Goal: Navigation & Orientation: Find specific page/section

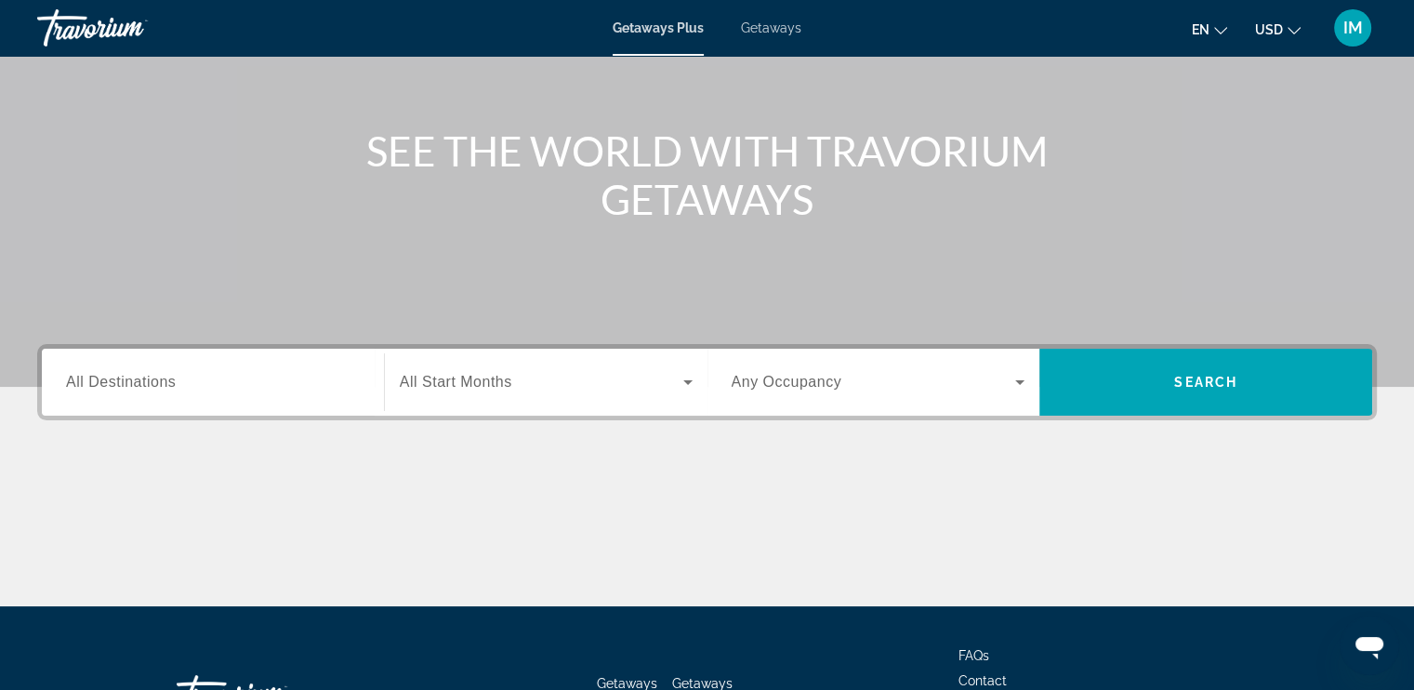
scroll to position [173, 0]
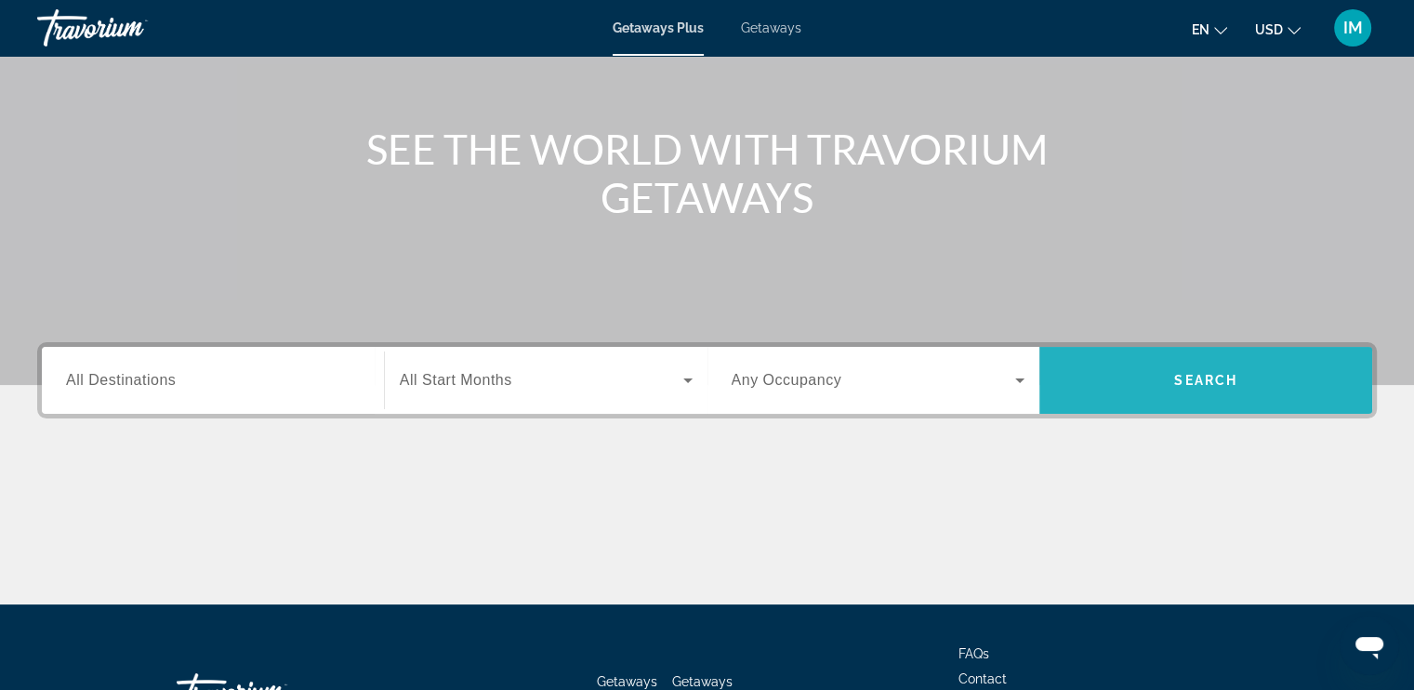
click at [1195, 379] on span "Search" at bounding box center [1205, 380] width 63 height 15
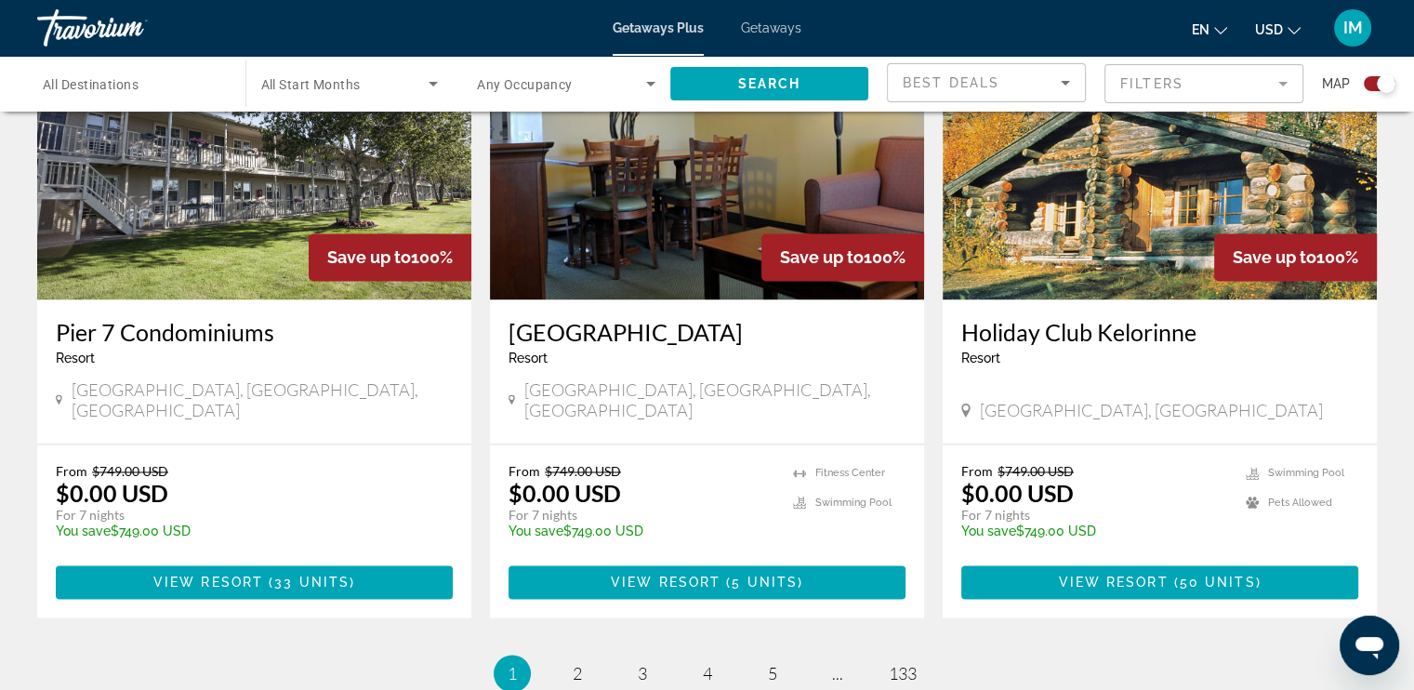
scroll to position [2855, 0]
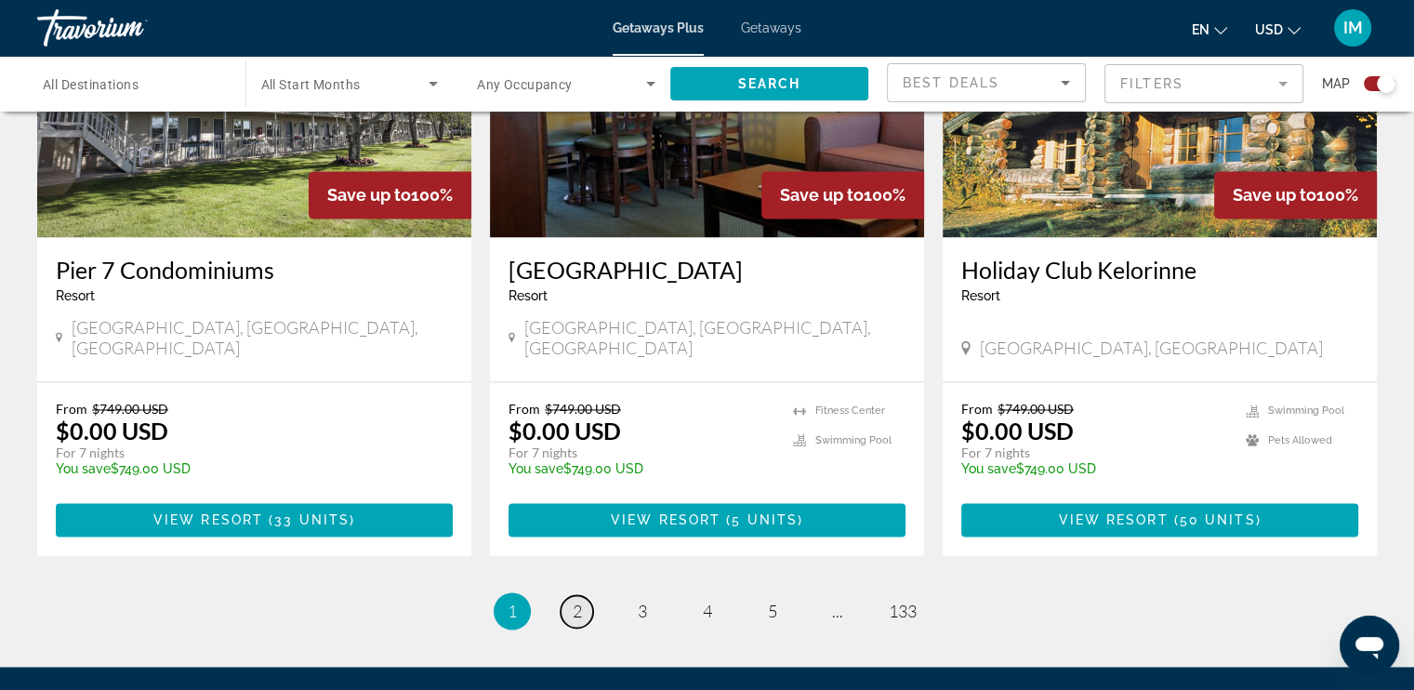
click at [574, 601] on span "2" at bounding box center [577, 611] width 9 height 20
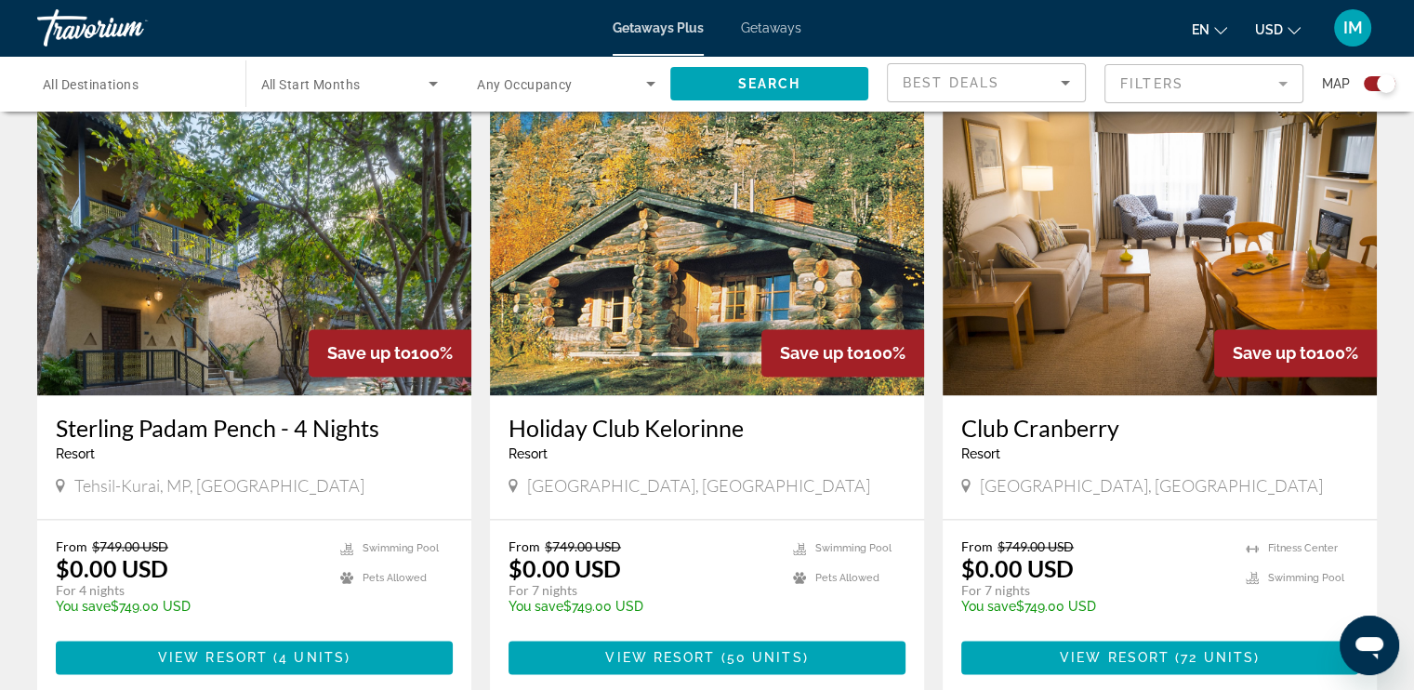
scroll to position [2707, 0]
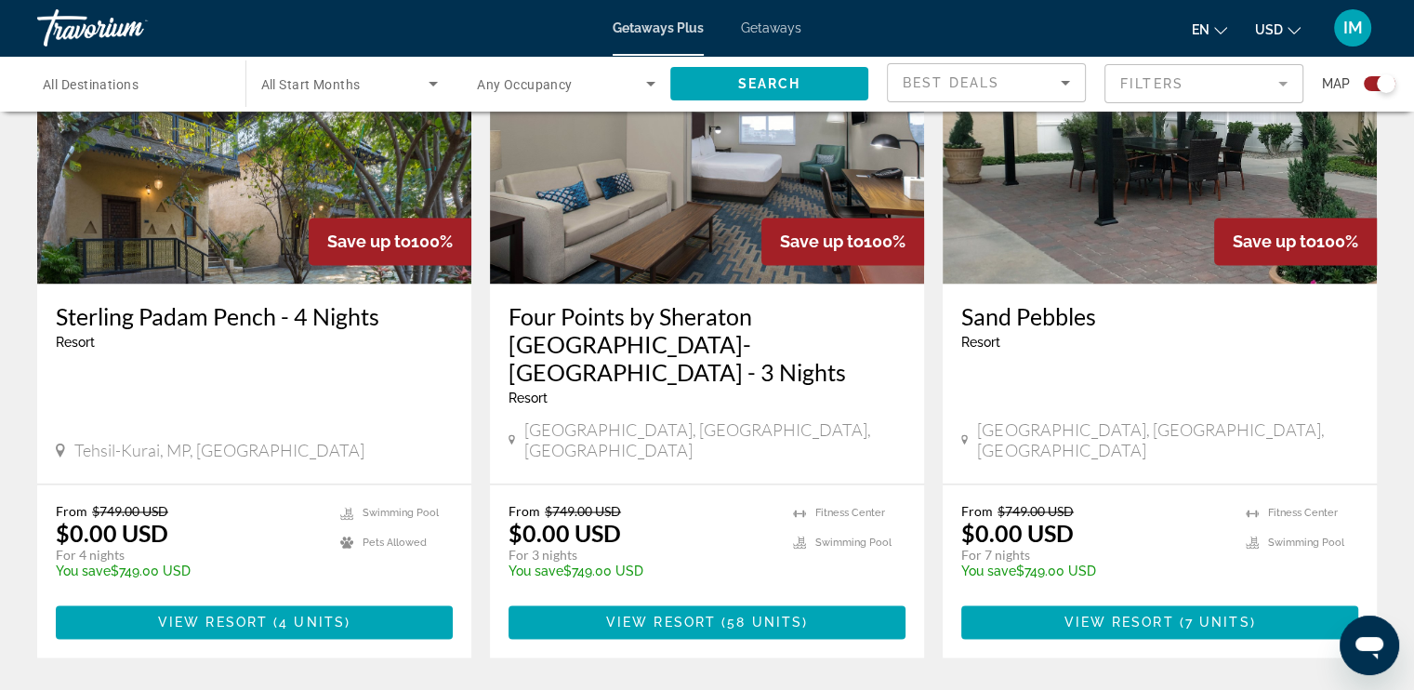
scroll to position [2757, 0]
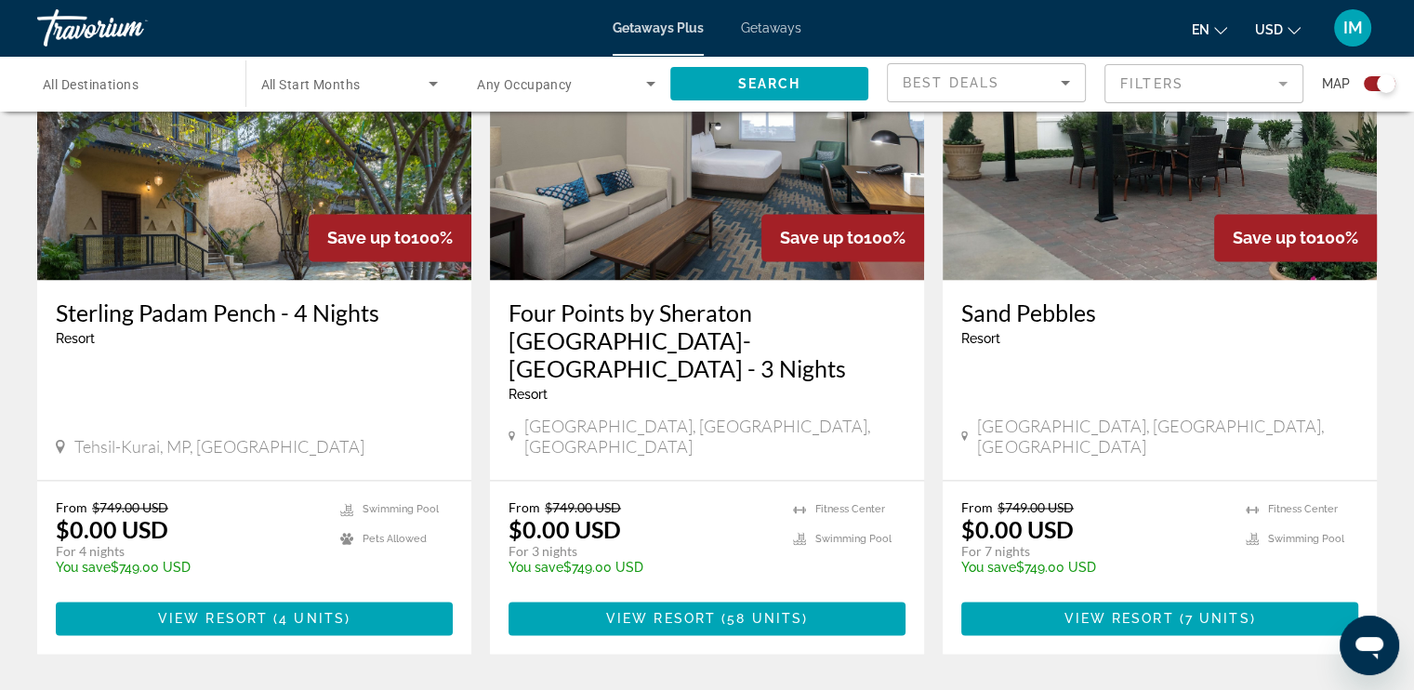
click at [1351, 27] on span "IM" at bounding box center [1354, 28] width 20 height 19
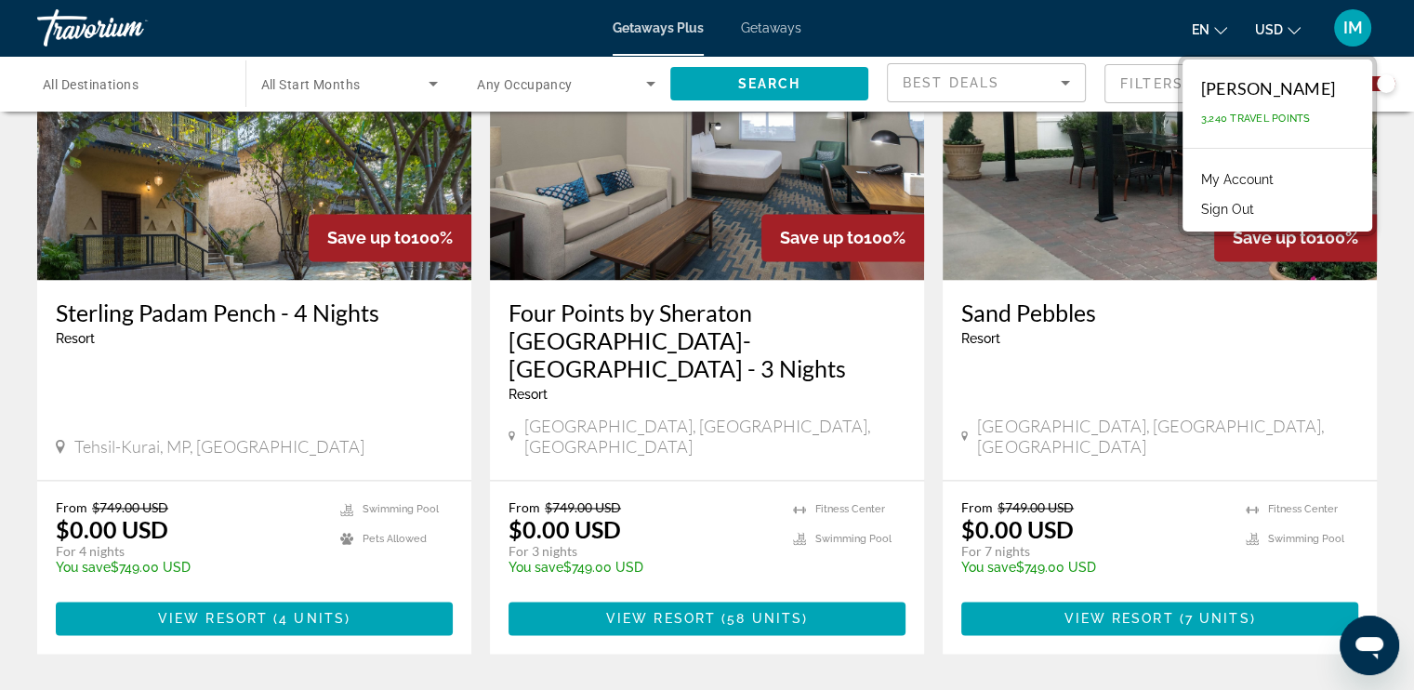
click at [1256, 207] on button "Sign Out" at bounding box center [1228, 209] width 72 height 24
